Goal: Information Seeking & Learning: Find specific fact

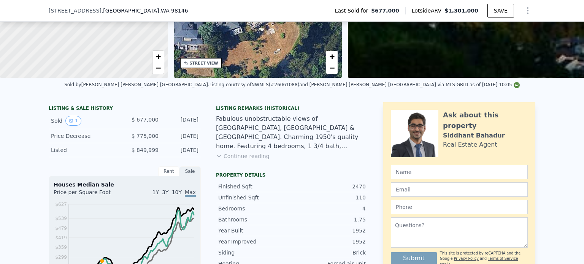
scroll to position [149, 0]
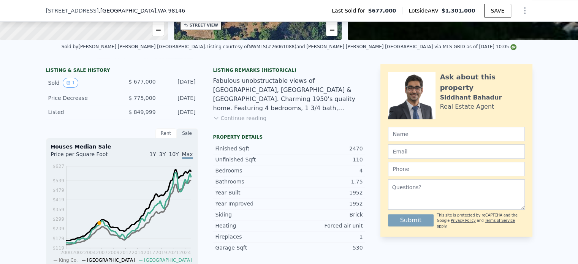
drag, startPoint x: 47, startPoint y: 87, endPoint x: 194, endPoint y: 86, distance: 146.7
click at [194, 86] on div "Sold 1 $ 677,000 Nov 6, 2006" at bounding box center [122, 83] width 152 height 16
copy div "Sold 1 $ 677,000 Nov 6, 2006"
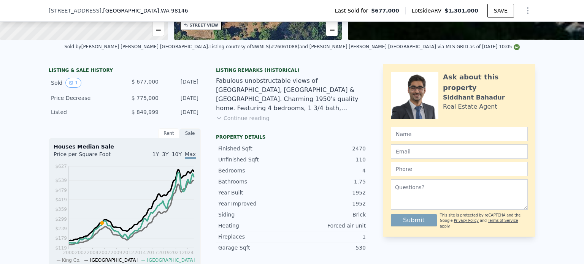
click at [283, 100] on div "Fabulous unobstructable views of Puget Sound, Vashon Island & Mt Rainier. Charm…" at bounding box center [292, 94] width 152 height 36
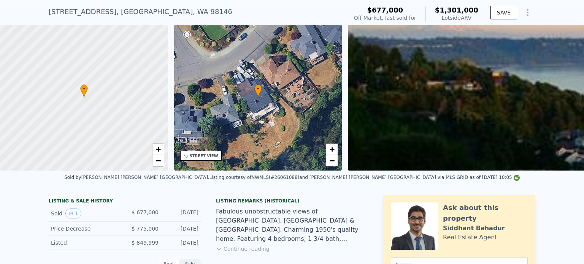
scroll to position [3, 0]
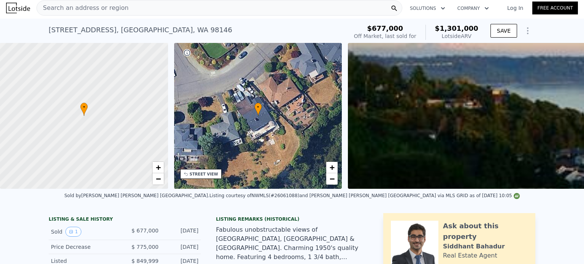
click at [170, 10] on div "Search an address or region" at bounding box center [219, 7] width 366 height 15
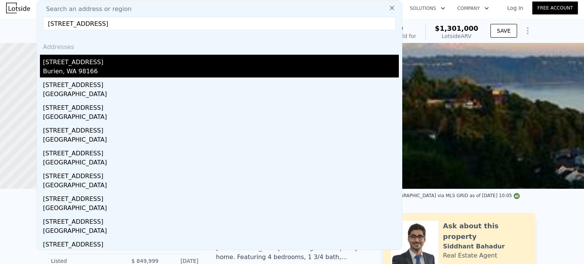
type input "14227 6th Ave SW Seattle, WA 98166, King County"
click at [117, 66] on div "[STREET_ADDRESS]" at bounding box center [221, 61] width 356 height 12
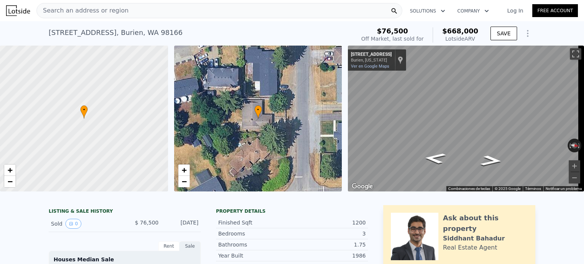
click at [166, 37] on div "14227 6th Ave SW , Burien , WA 98166 Sold Nov 1986 for $76,500 (~ARV $668k )" at bounding box center [200, 34] width 303 height 21
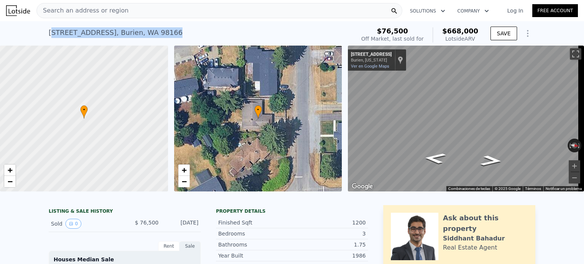
drag, startPoint x: 162, startPoint y: 35, endPoint x: 50, endPoint y: 35, distance: 111.7
click at [50, 35] on div "14227 6th Ave SW , Burien , WA 98166 Sold Nov 1986 for $76,500 (~ARV $668k )" at bounding box center [200, 34] width 303 height 21
click at [49, 33] on div "14227 6th Ave SW , Burien , WA 98166" at bounding box center [116, 32] width 134 height 11
click at [49, 32] on div "14227 6th Ave SW , Burien , WA 98166" at bounding box center [116, 32] width 134 height 11
drag, startPoint x: 47, startPoint y: 31, endPoint x: 163, endPoint y: 32, distance: 116.3
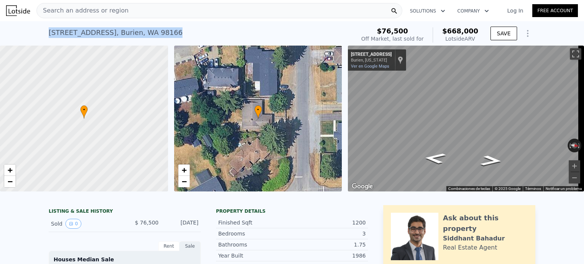
click at [163, 32] on div "14227 6th Ave SW , Burien , WA 98166 Sold Nov 1986 for $76,500 (~ARV $668k )" at bounding box center [200, 34] width 303 height 21
copy div "14227 6th Ave SW , Burien , WA 98166"
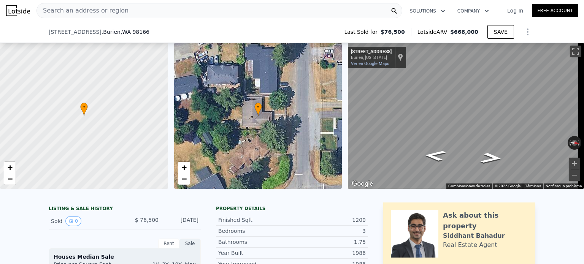
scroll to position [111, 0]
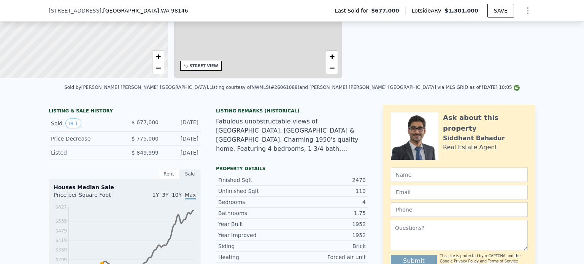
type input "2"
type input "5"
type input "1.5"
type input "3"
type input "1800"
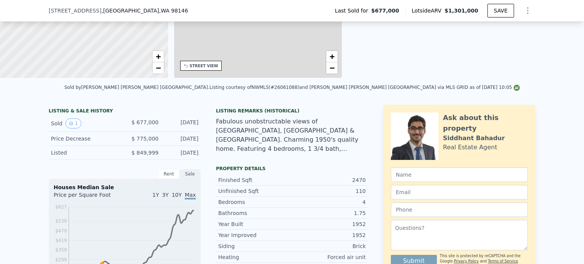
type input "2560"
type input "6000"
type input "8879"
type input "$ 1,301,000"
type input "7"
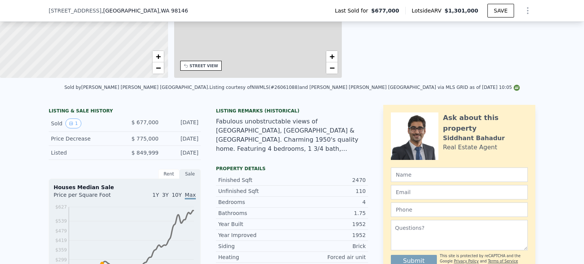
type input "$ 467,255"
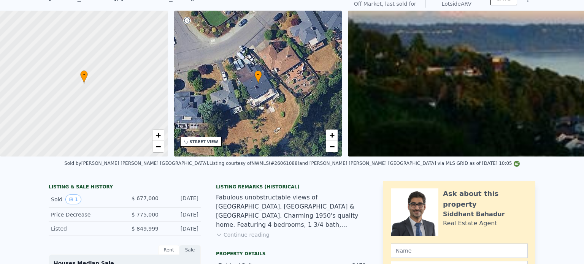
scroll to position [3, 0]
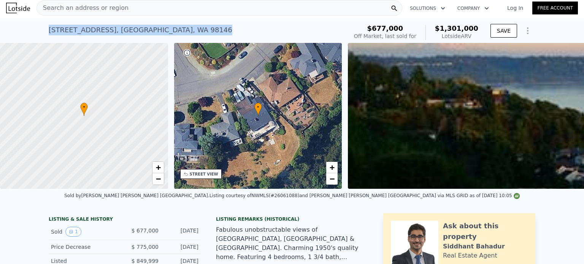
drag, startPoint x: 169, startPoint y: 34, endPoint x: 29, endPoint y: 41, distance: 140.4
click at [29, 41] on div "4121 SW 109th St , Seattle , WA 98146 Sold Nov 2006 for $677k (~ARV $1.301m ) $…" at bounding box center [292, 31] width 584 height 24
copy div "4121 SW 109th St , Seattle , WA 98146"
drag, startPoint x: 132, startPoint y: 29, endPoint x: 136, endPoint y: 30, distance: 3.9
click at [136, 30] on div "4121 SW 109th St , Seattle , WA 98146" at bounding box center [141, 30] width 184 height 11
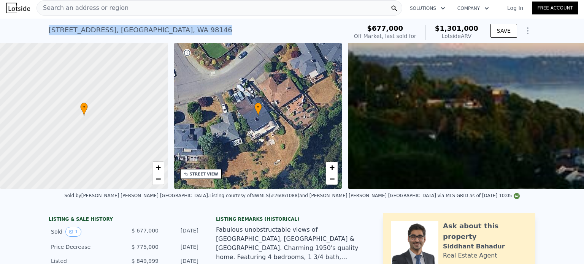
copy div "4121 SW 109th St , Seattle , WA 98146"
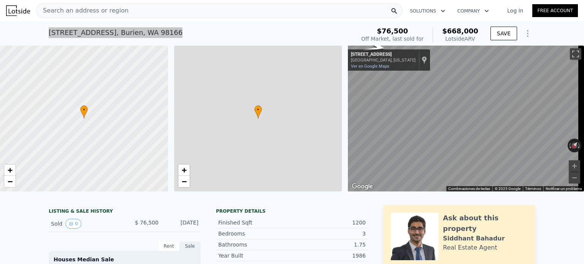
type input "3"
type input "0"
type input "1.75"
type input "910"
type input "1630"
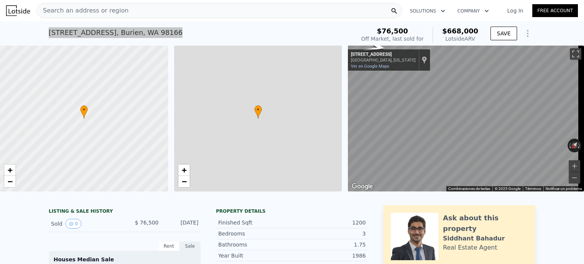
type input "5200"
type input "10291"
type input "$ 668,000"
type input "5"
type input "$ 534,097"
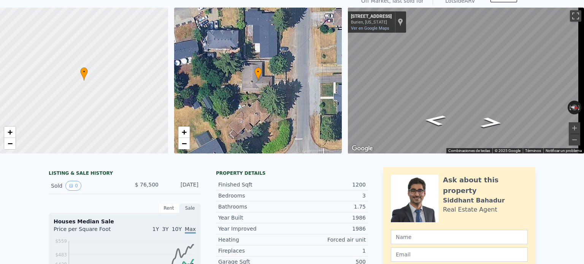
scroll to position [3, 0]
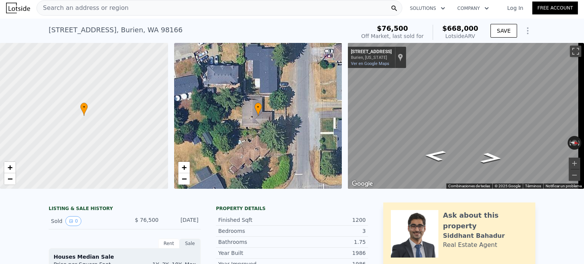
click at [116, 8] on span "Search an address or region" at bounding box center [83, 7] width 92 height 9
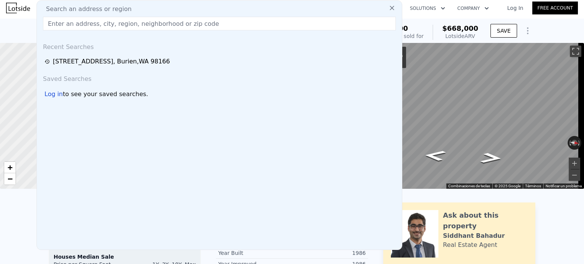
type input "https://app.lotside.com/proformas/address/4121-sw-109th-st-seattle-wa-98146"
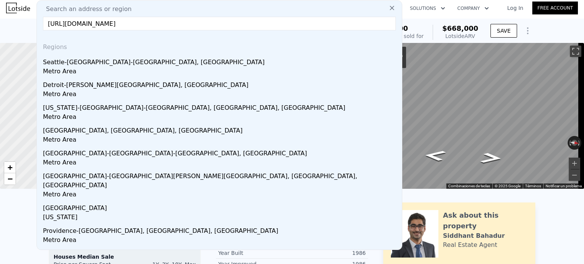
drag, startPoint x: 263, startPoint y: 23, endPoint x: 44, endPoint y: 22, distance: 218.9
click at [44, 22] on input "https://app.lotside.com/proformas/address/4121-sw-109th-st-seattle-wa-98146" at bounding box center [219, 24] width 353 height 14
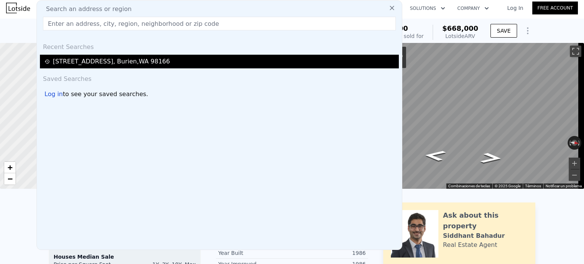
click at [114, 62] on div "14227 6th Ave SW , Burien , WA 98166" at bounding box center [111, 61] width 117 height 9
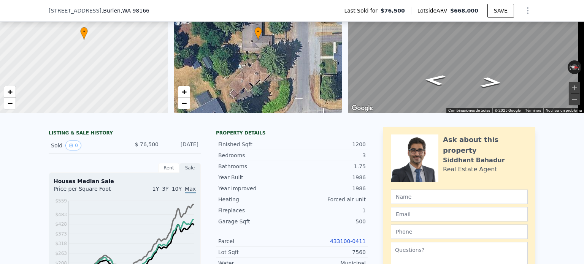
scroll to position [76, 0]
click at [49, 148] on div "Sold 0 $ 76,500 Nov 7, 1986" at bounding box center [125, 145] width 152 height 16
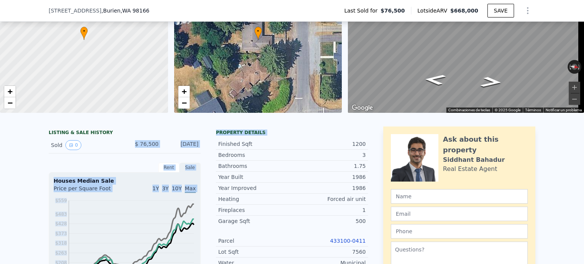
drag, startPoint x: 135, startPoint y: 152, endPoint x: 206, endPoint y: 149, distance: 70.4
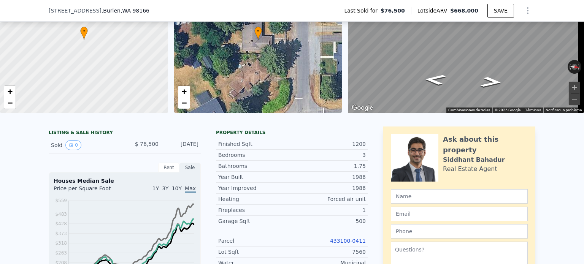
drag, startPoint x: 195, startPoint y: 147, endPoint x: 136, endPoint y: 146, distance: 58.9
click at [136, 146] on div "Sold 0 $ 76,500 Nov 7, 1986" at bounding box center [125, 145] width 152 height 16
copy div "$ 76,500 [DATE]"
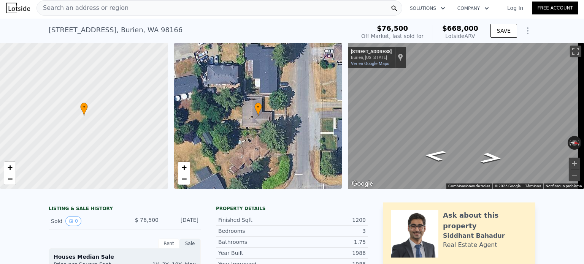
scroll to position [0, 0]
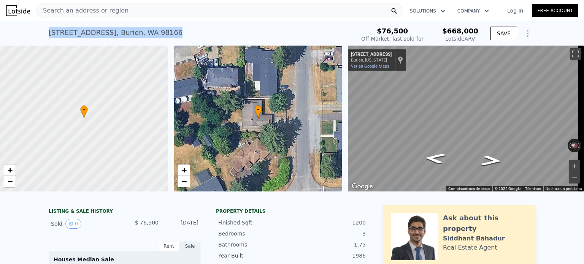
drag, startPoint x: 168, startPoint y: 30, endPoint x: 44, endPoint y: 32, distance: 123.9
click at [44, 32] on div "14227 6th Ave SW , Burien , WA 98166 Sold Nov 1986 for $76,500 (~ARV $668k ) $7…" at bounding box center [292, 33] width 584 height 24
copy div "14227 6th Ave SW , Burien , WA 98166"
drag, startPoint x: 133, startPoint y: 36, endPoint x: 168, endPoint y: 25, distance: 36.9
click at [168, 25] on div "14227 6th Ave SW , Burien , WA 98166 Sold Nov 1986 for $76,500 (~ARV $668k )" at bounding box center [200, 34] width 303 height 21
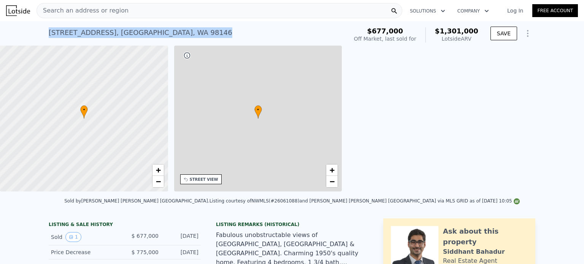
type input "2"
type input "5"
type input "1.5"
type input "3"
type input "1800"
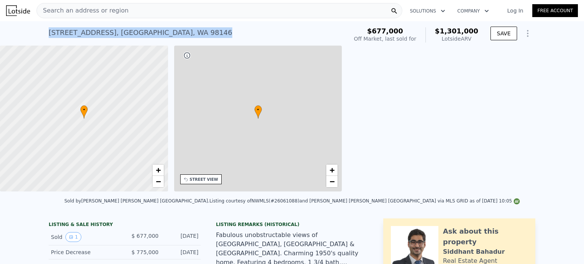
type input "2560"
type input "6000"
type input "8879"
type input "$ 1,301,000"
type input "7"
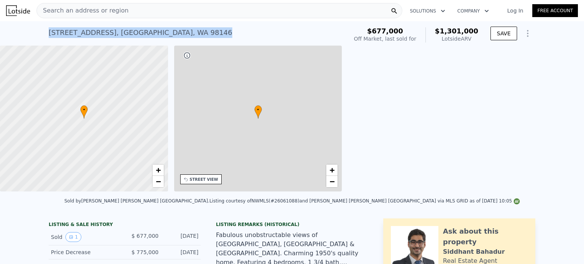
type input "$ 467,255"
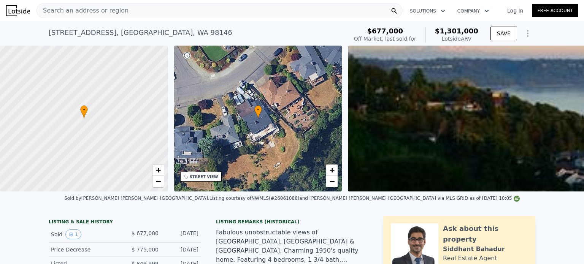
click at [162, 32] on div "4121 SW 109th St , Seattle , WA 98146 Sold Nov 2006 for $677k (~ARV $1.301m )" at bounding box center [197, 34] width 296 height 21
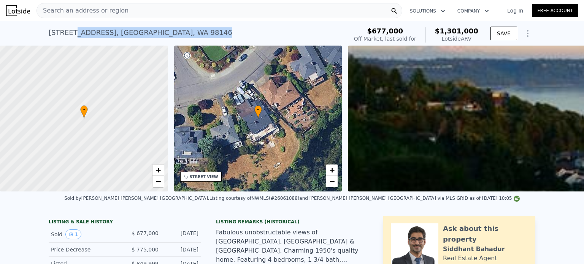
drag, startPoint x: 163, startPoint y: 33, endPoint x: 70, endPoint y: 29, distance: 92.8
click at [70, 29] on div "4121 SW 109th St , Seattle , WA 98146 Sold Nov 2006 for $677k (~ARV $1.301m )" at bounding box center [197, 34] width 296 height 21
click at [74, 29] on div "4121 SW 109th St , Seattle , WA 98146" at bounding box center [141, 32] width 184 height 11
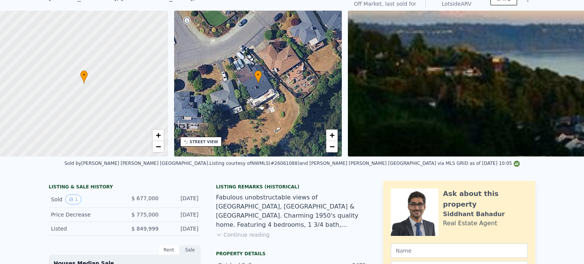
scroll to position [3, 0]
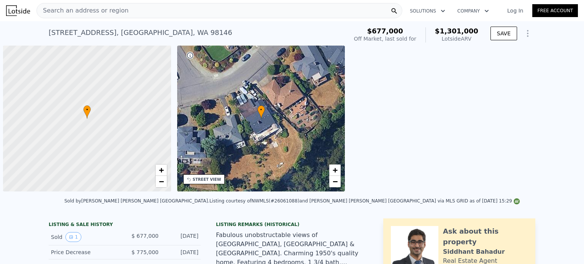
scroll to position [0, 3]
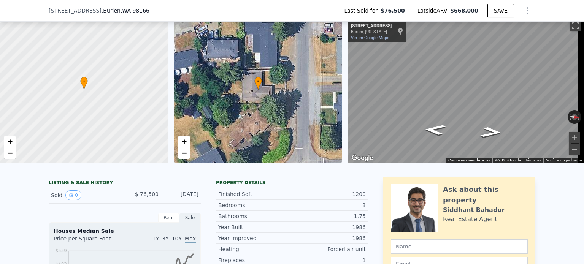
scroll to position [35, 0]
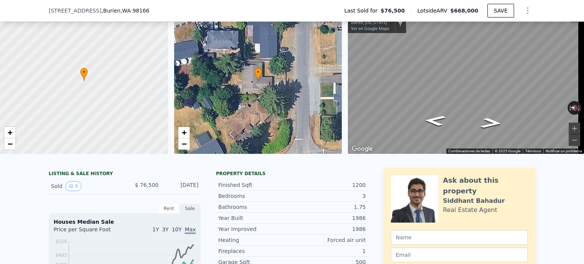
drag, startPoint x: 135, startPoint y: 189, endPoint x: 199, endPoint y: 189, distance: 63.9
copy div "$ 76,500 [DATE]"
